Goal: Information Seeking & Learning: Check status

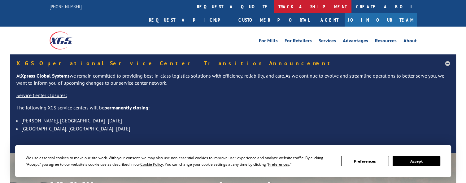
click at [274, 5] on link "track a shipment" at bounding box center [313, 6] width 78 height 13
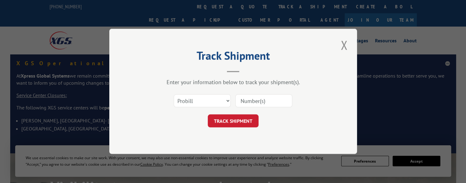
click at [260, 103] on input at bounding box center [263, 101] width 57 height 13
paste input "16932411"
type input "16932411"
click at [231, 122] on button "TRACK SHIPMENT" at bounding box center [233, 121] width 51 height 13
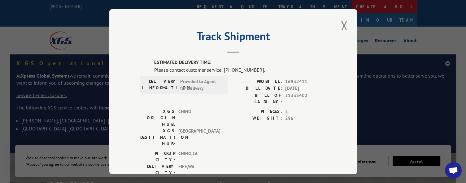
drag, startPoint x: 342, startPoint y: 27, endPoint x: 241, endPoint y: 2, distance: 103.5
click at [342, 27] on button "Close modal" at bounding box center [344, 25] width 11 height 17
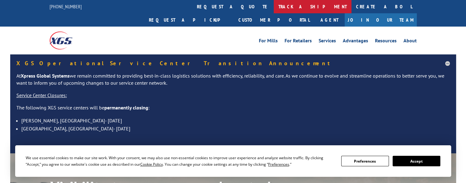
click at [274, 7] on link "track a shipment" at bounding box center [313, 6] width 78 height 13
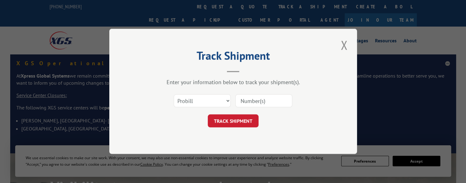
click at [239, 101] on input at bounding box center [263, 101] width 57 height 13
paste input "14798259"
type input "14798259"
click at [240, 120] on button "TRACK SHIPMENT" at bounding box center [233, 121] width 51 height 13
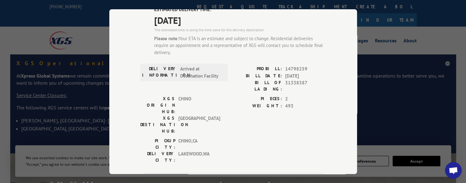
scroll to position [62, 0]
